Goal: Check status: Check status

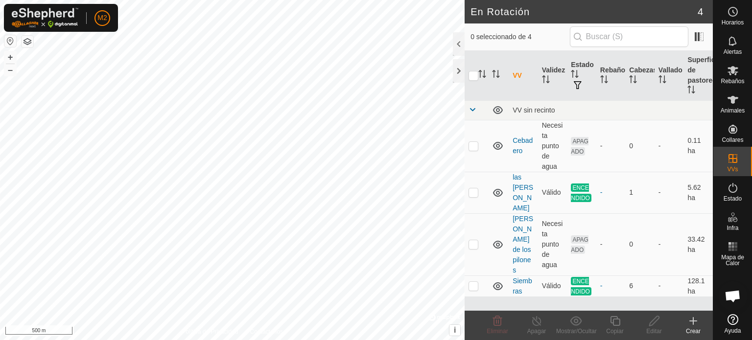
scroll to position [64, 0]
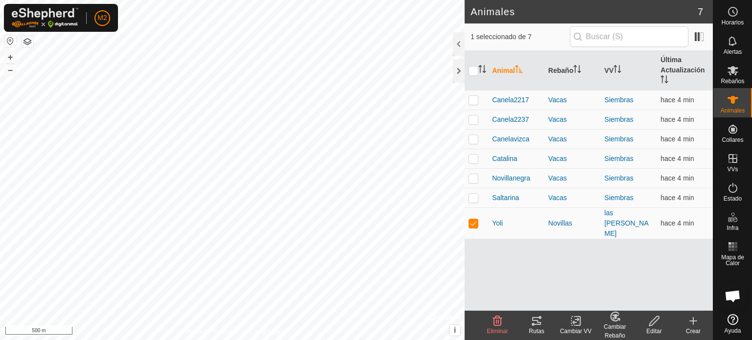
click at [534, 322] on icon at bounding box center [537, 321] width 12 height 12
click at [534, 319] on icon at bounding box center [537, 321] width 12 height 12
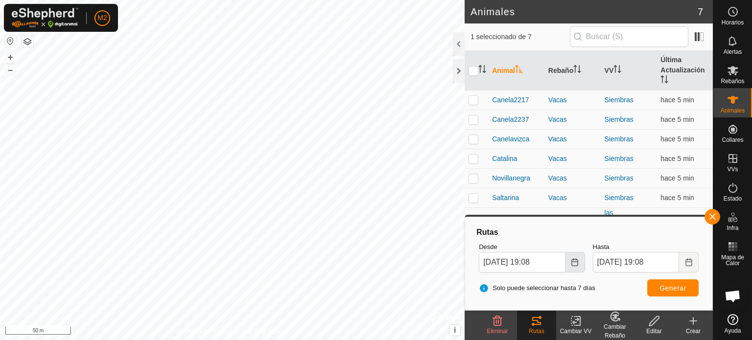
click at [578, 258] on icon "Choose Date" at bounding box center [575, 262] width 8 height 8
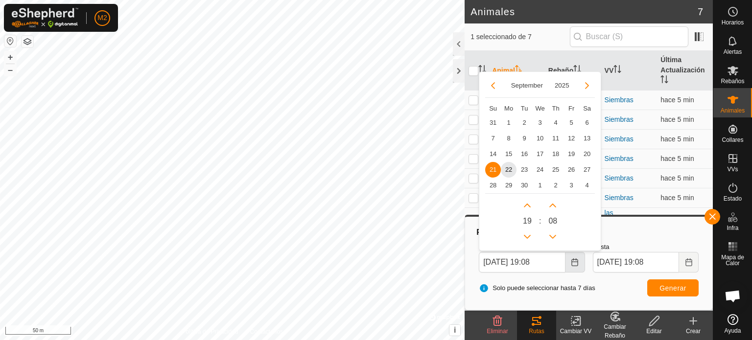
click at [579, 252] on button "Choose Date" at bounding box center [575, 262] width 20 height 21
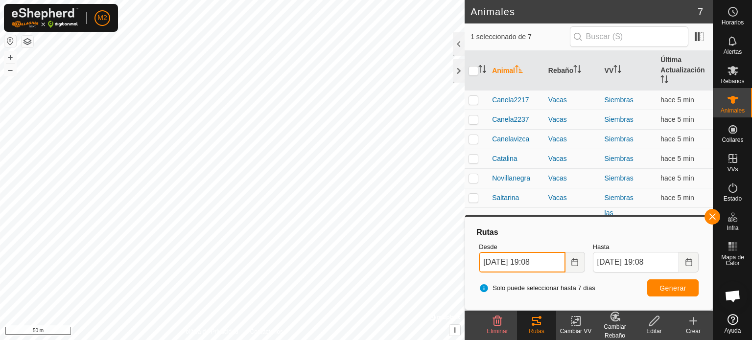
click at [490, 262] on input "[DATE] 19:08" at bounding box center [522, 262] width 86 height 21
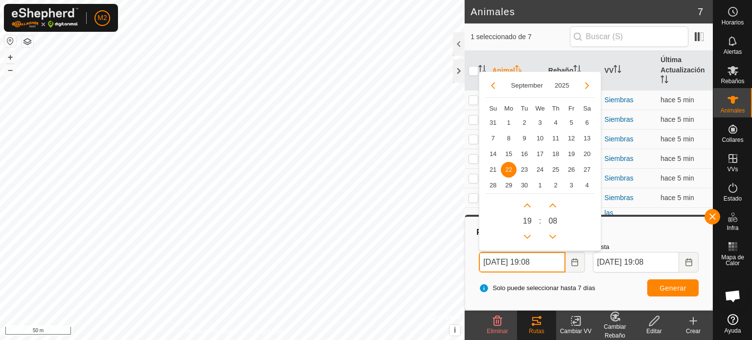
click at [540, 262] on input "[DATE] 19:08" at bounding box center [522, 262] width 86 height 21
click at [553, 261] on input "[DATE] 00:08" at bounding box center [522, 262] width 86 height 21
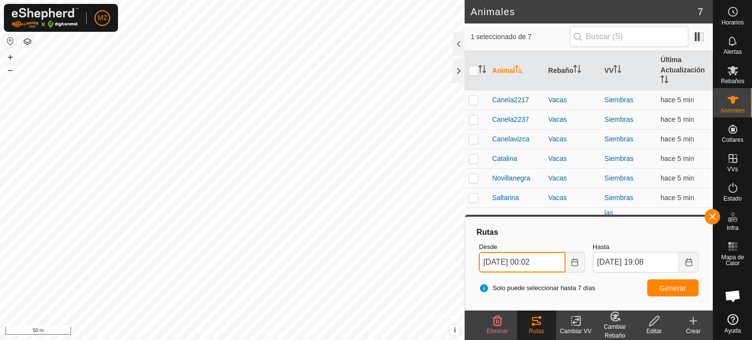
type input "[DATE] 00:02"
click at [656, 288] on button "Generar" at bounding box center [672, 287] width 51 height 17
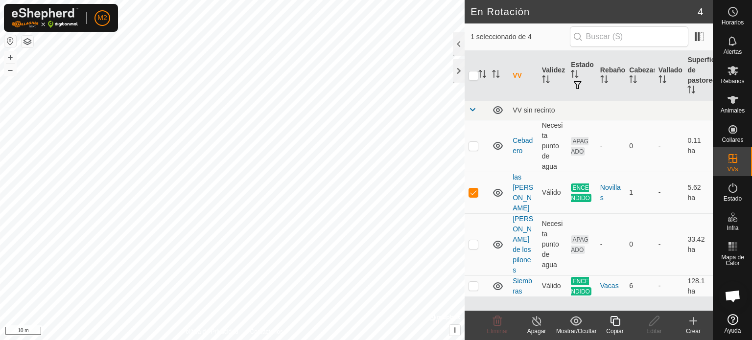
checkbox input "false"
